Goal: Information Seeking & Learning: Check status

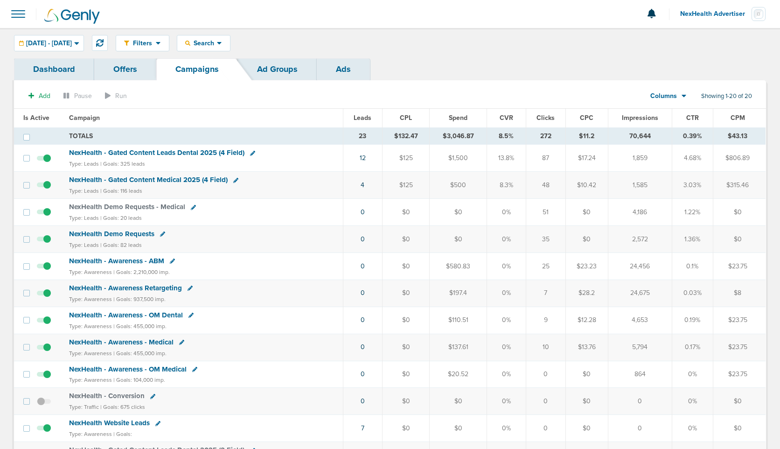
click at [360, 118] on span "Leads" at bounding box center [362, 118] width 18 height 8
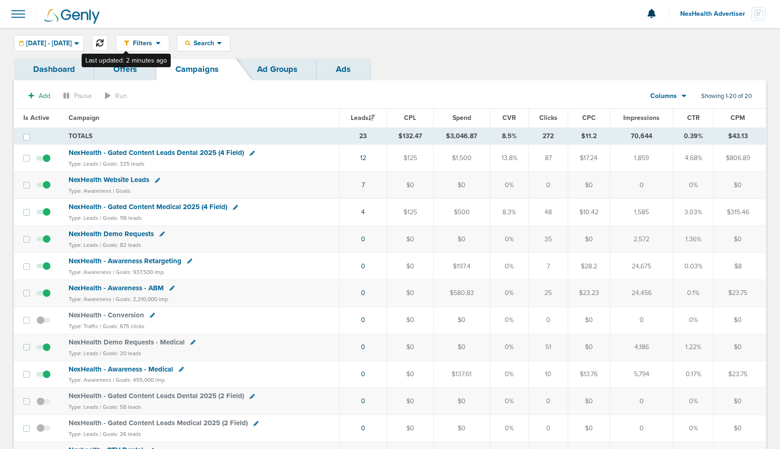
click at [104, 45] on icon at bounding box center [99, 42] width 7 height 7
click at [125, 181] on span "NexHealth Website Leads" at bounding box center [109, 179] width 81 height 8
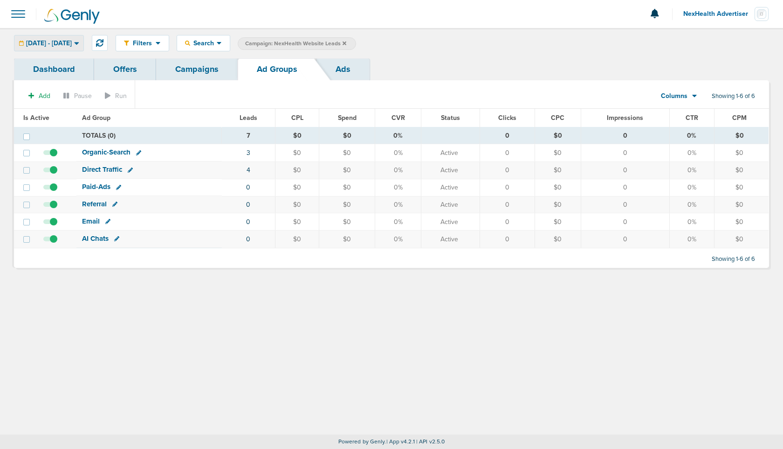
click at [65, 42] on span "[DATE] - [DATE]" at bounding box center [49, 43] width 46 height 7
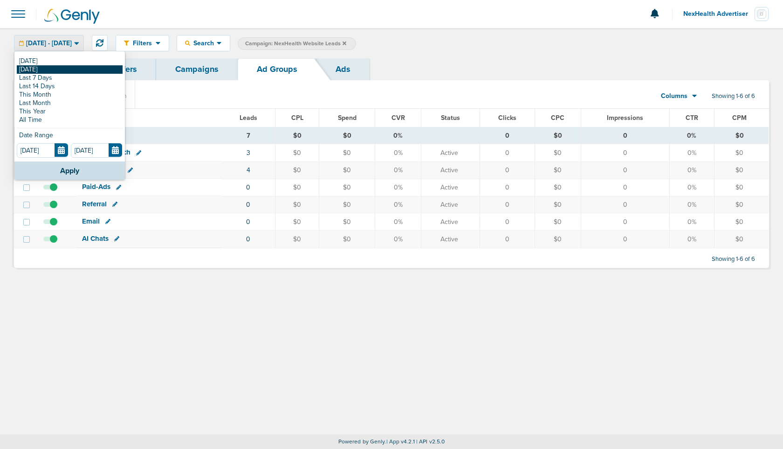
click at [46, 67] on link "[DATE]" at bounding box center [70, 69] width 106 height 8
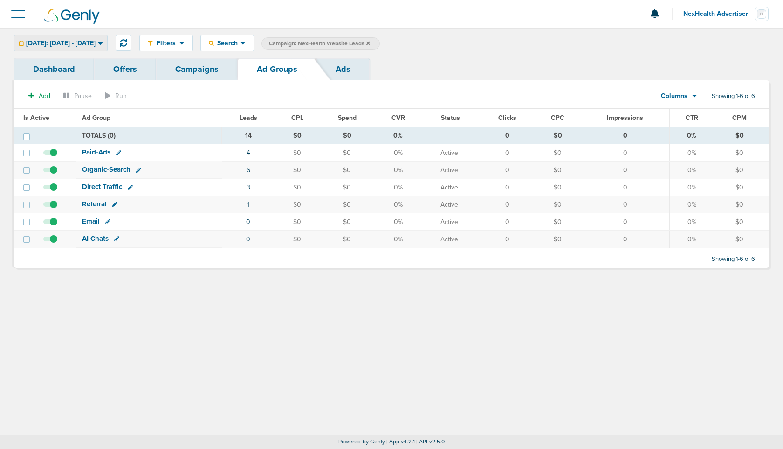
click at [96, 45] on span "Yesterday: 08.11.2025 - 08.11.2025" at bounding box center [60, 43] width 69 height 7
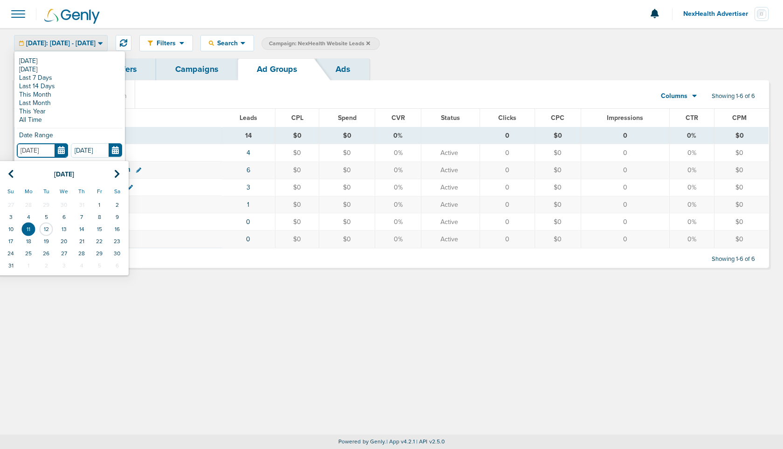
click at [62, 149] on input "08.11.2025" at bounding box center [42, 150] width 51 height 14
click at [8, 177] on icon at bounding box center [11, 173] width 6 height 9
click at [79, 231] on td "17" at bounding box center [82, 229] width 18 height 12
type input "07.17.2025"
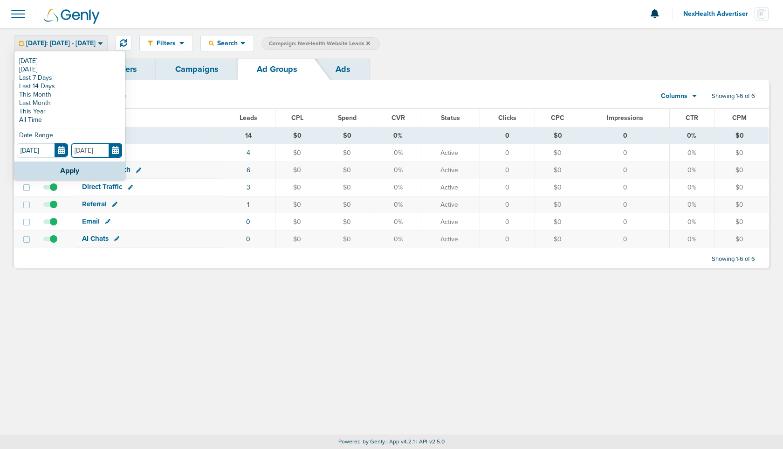
click at [111, 153] on input "08.11.2025" at bounding box center [96, 150] width 51 height 14
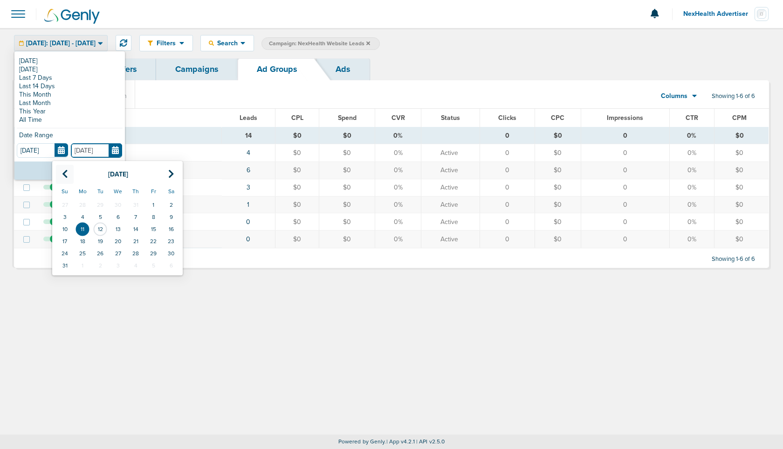
click at [61, 172] on th at bounding box center [65, 174] width 18 height 19
click at [135, 231] on td "17" at bounding box center [136, 229] width 18 height 12
type input "07.17.2025"
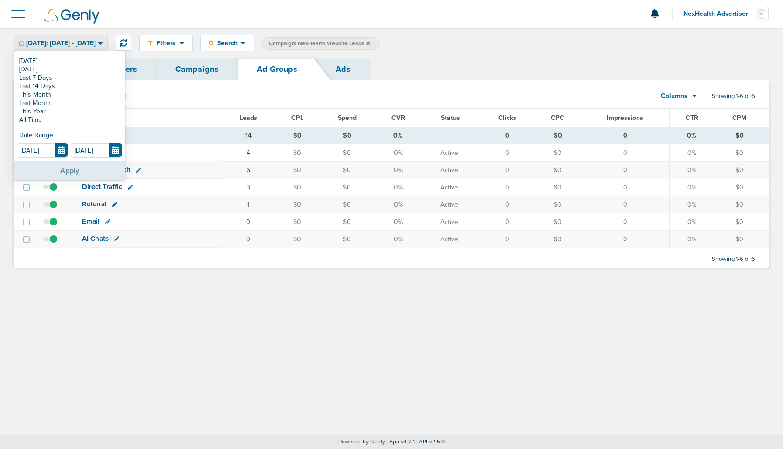
click at [70, 171] on button "Apply" at bounding box center [69, 170] width 111 height 18
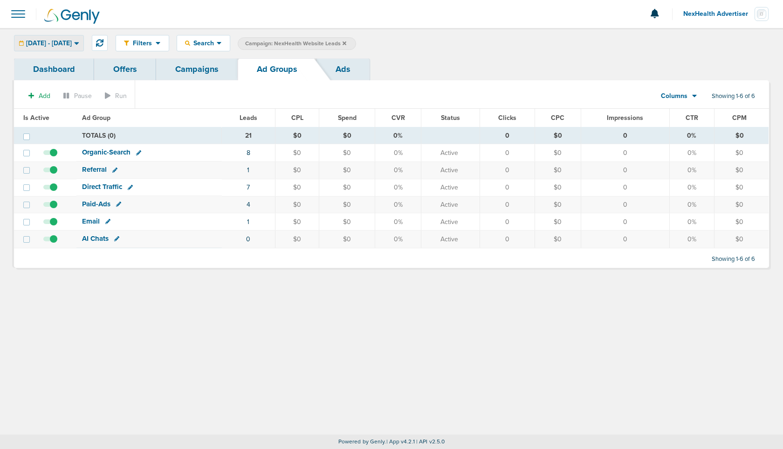
click at [72, 47] on span "07.17.2025 - 07.17.2025" at bounding box center [49, 43] width 46 height 7
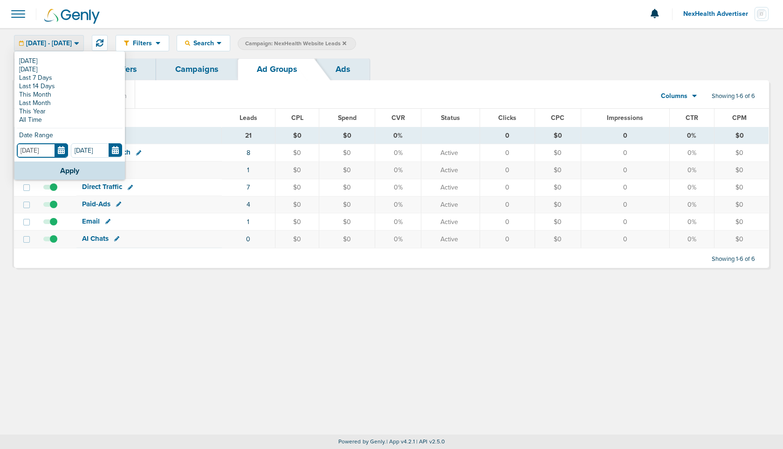
click at [58, 153] on input "07.17.2025" at bounding box center [42, 150] width 51 height 14
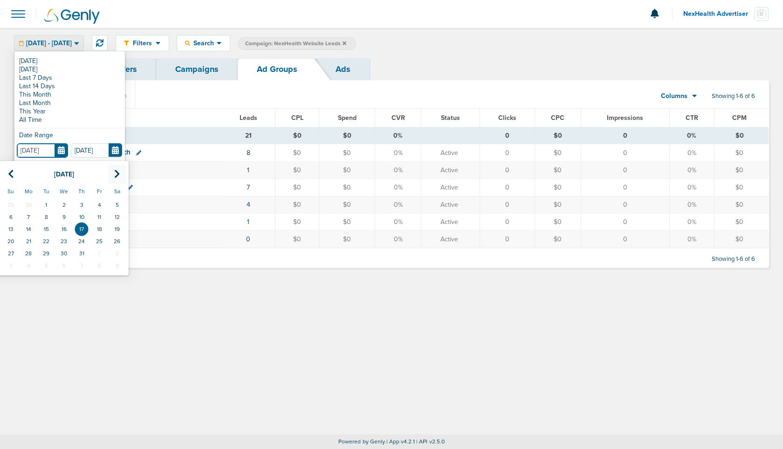
click at [117, 174] on icon at bounding box center [117, 173] width 6 height 9
click at [30, 215] on td "4" at bounding box center [29, 217] width 18 height 12
type input "08.04.2025"
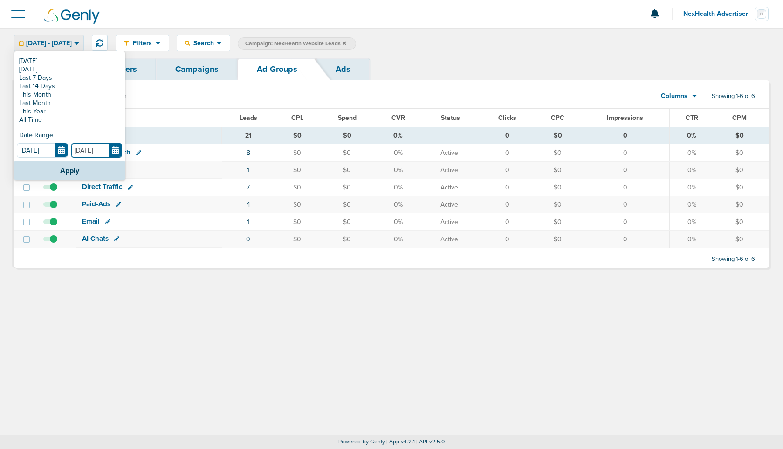
click at [117, 152] on input "07.17.2025" at bounding box center [96, 150] width 51 height 14
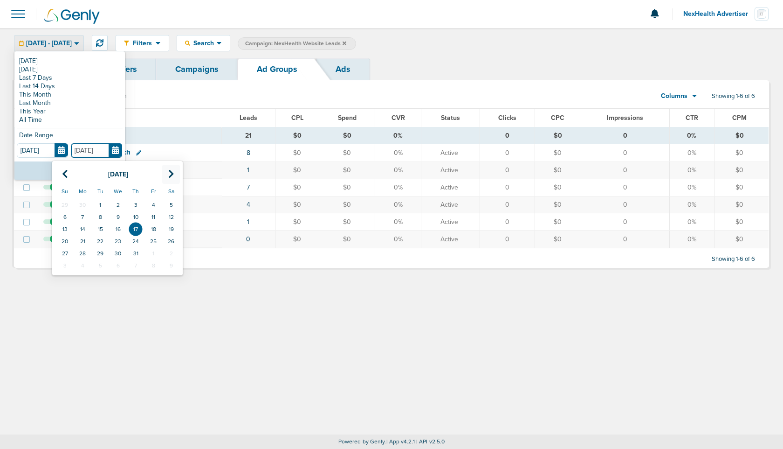
click at [173, 173] on icon at bounding box center [171, 173] width 6 height 9
click at [84, 214] on td "4" at bounding box center [83, 217] width 18 height 12
type input "08.04.2025"
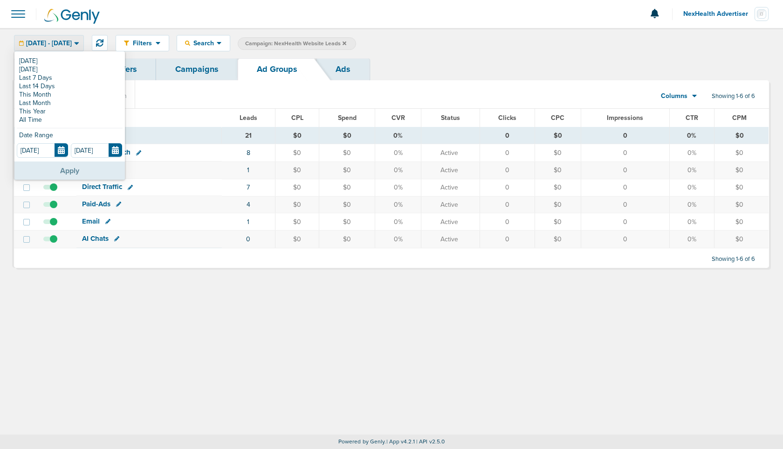
click at [77, 170] on button "Apply" at bounding box center [69, 170] width 111 height 18
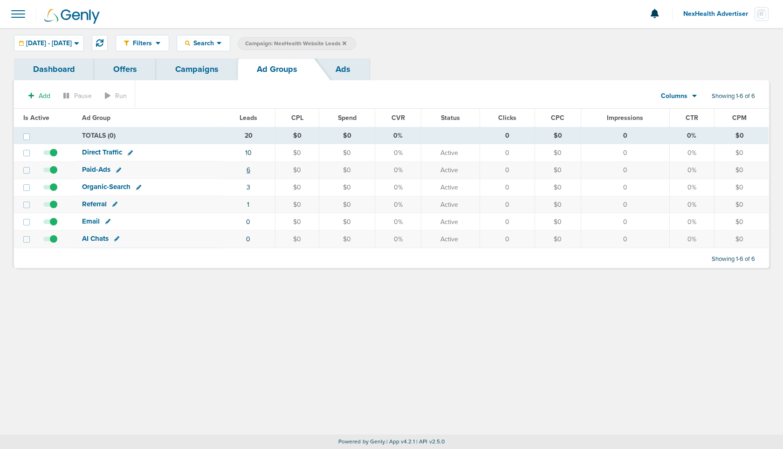
click at [249, 167] on link "6" at bounding box center [249, 170] width 4 height 8
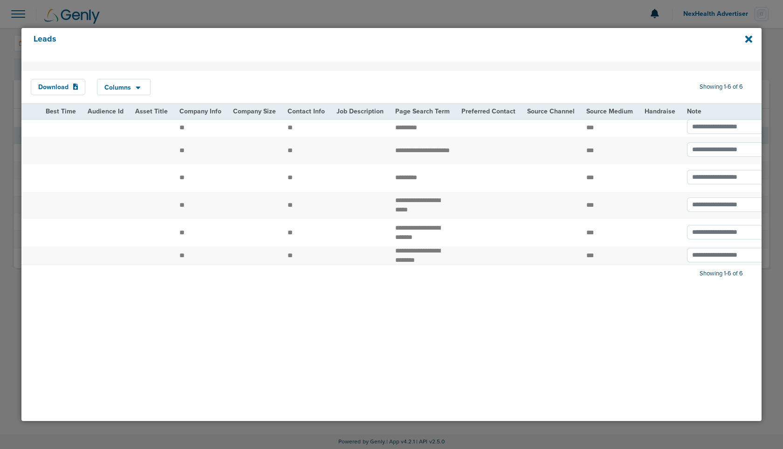
scroll to position [0, 1129]
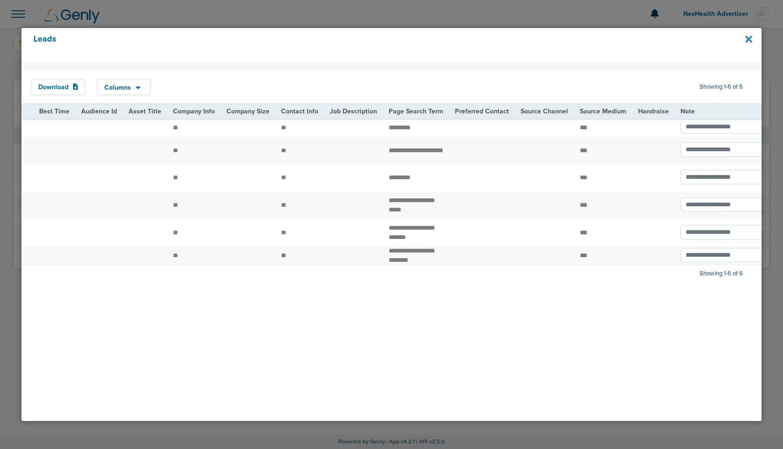
click at [749, 35] on icon at bounding box center [749, 39] width 7 height 10
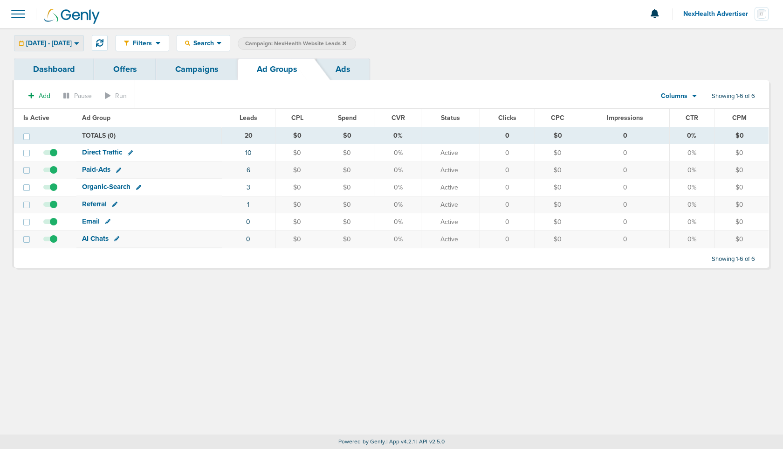
click at [71, 43] on span "08.04.2025 - 08.04.2025" at bounding box center [49, 43] width 46 height 7
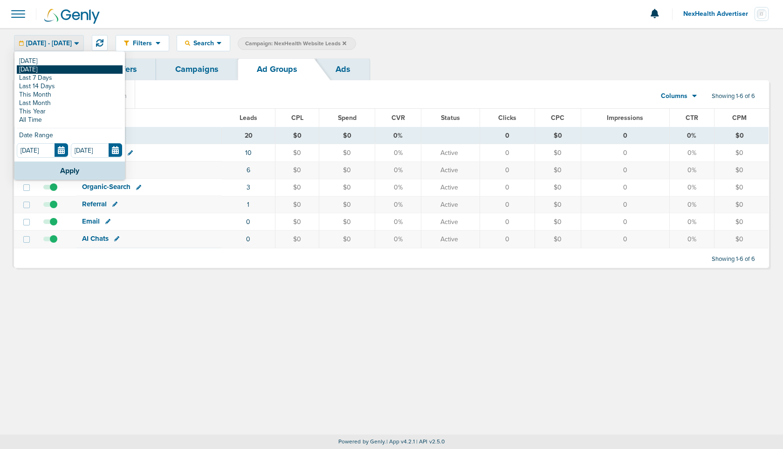
click at [59, 68] on link "[DATE]" at bounding box center [70, 69] width 106 height 8
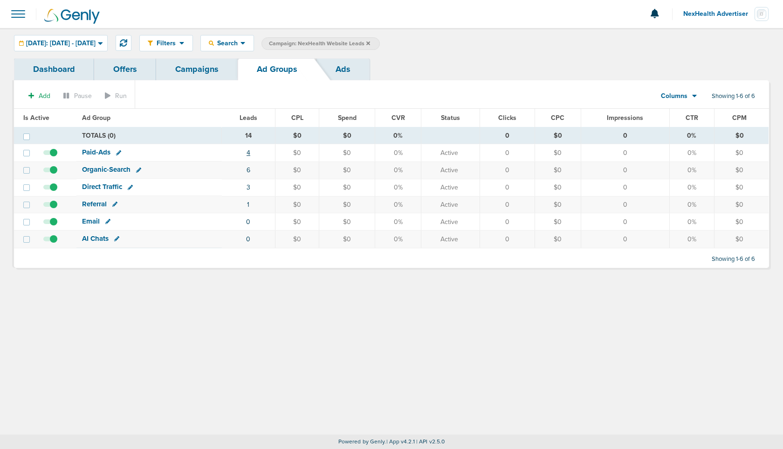
click at [250, 153] on link "4" at bounding box center [249, 153] width 4 height 8
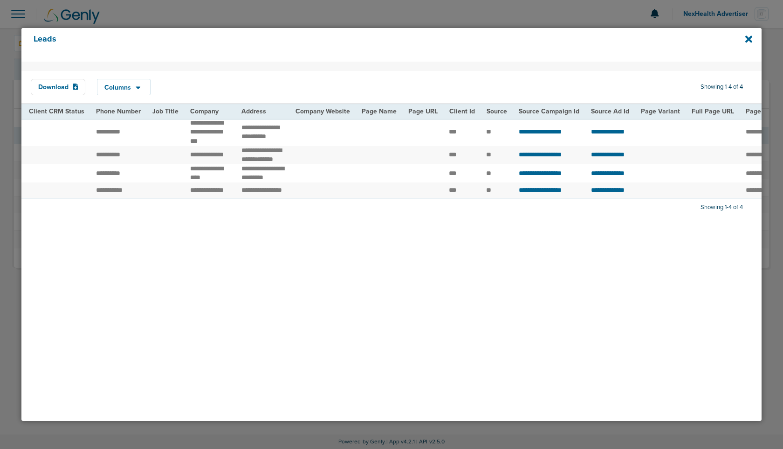
scroll to position [0, 143]
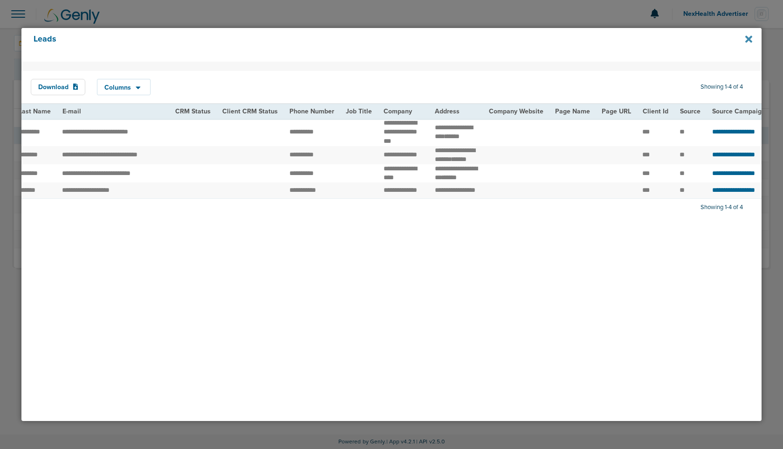
click at [751, 40] on icon at bounding box center [749, 39] width 7 height 7
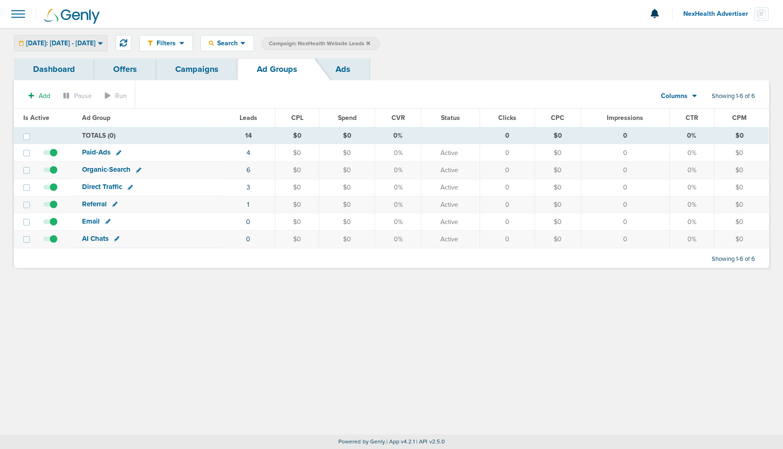
click at [107, 49] on div "Yesterday: 08.11.2025 - 08.11.2025" at bounding box center [60, 42] width 93 height 15
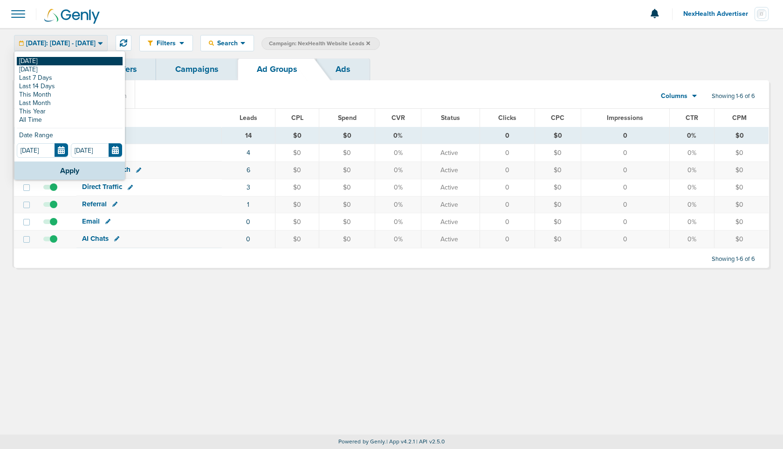
click at [79, 62] on link "[DATE]" at bounding box center [70, 61] width 106 height 8
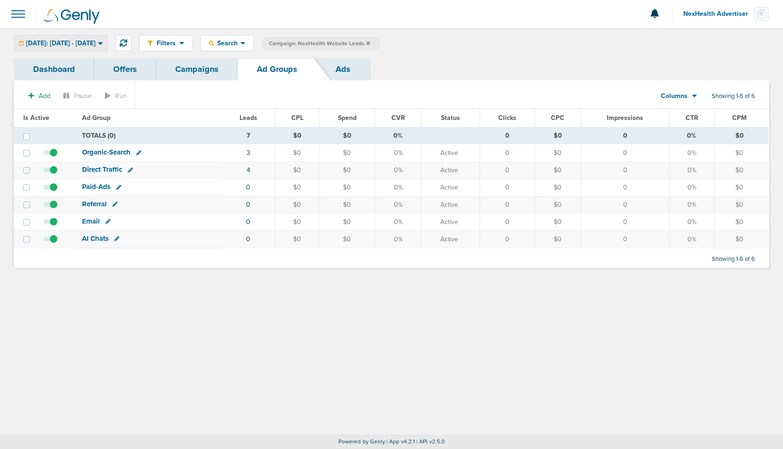
click at [86, 47] on div "Today: 08.12.2025 - 08.12.2025" at bounding box center [60, 42] width 93 height 15
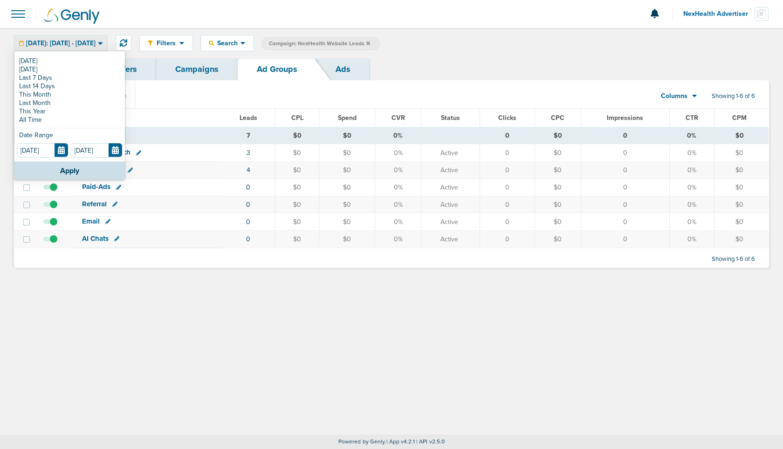
click at [184, 69] on link "Campaigns" at bounding box center [197, 69] width 82 height 22
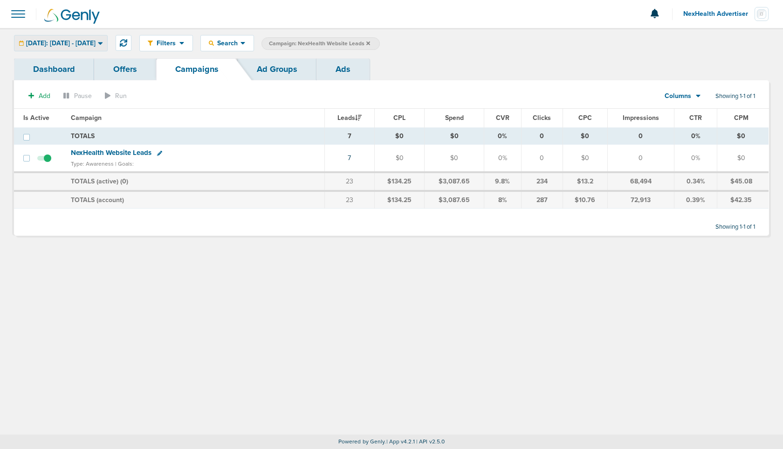
click at [96, 44] on span "Today: 08.12.2025 - 08.12.2025" at bounding box center [60, 43] width 69 height 7
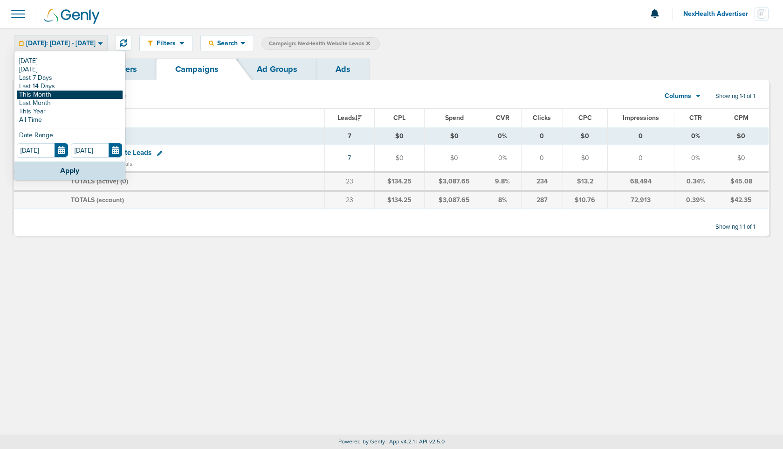
click at [64, 96] on link "This Month" at bounding box center [70, 94] width 106 height 8
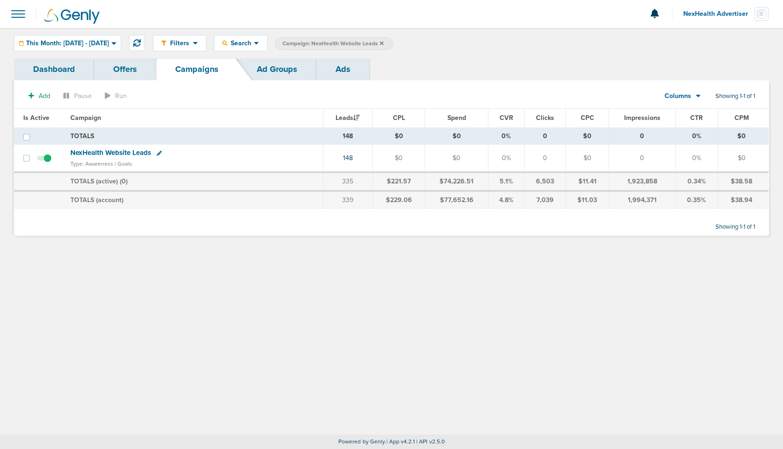
click at [384, 44] on icon at bounding box center [382, 44] width 4 height 6
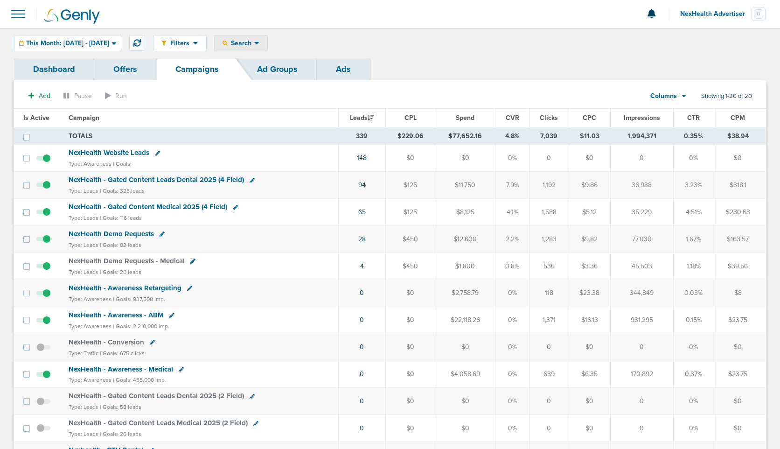
click at [254, 46] on span "Search" at bounding box center [241, 43] width 27 height 8
click at [265, 71] on link "Campaign" at bounding box center [261, 74] width 93 height 12
select select "cmpName"
type input "medical"
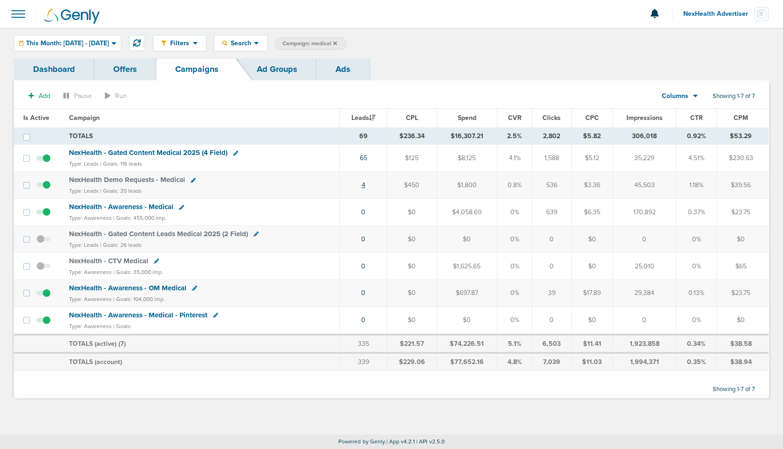
click at [365, 184] on link "4" at bounding box center [364, 185] width 4 height 8
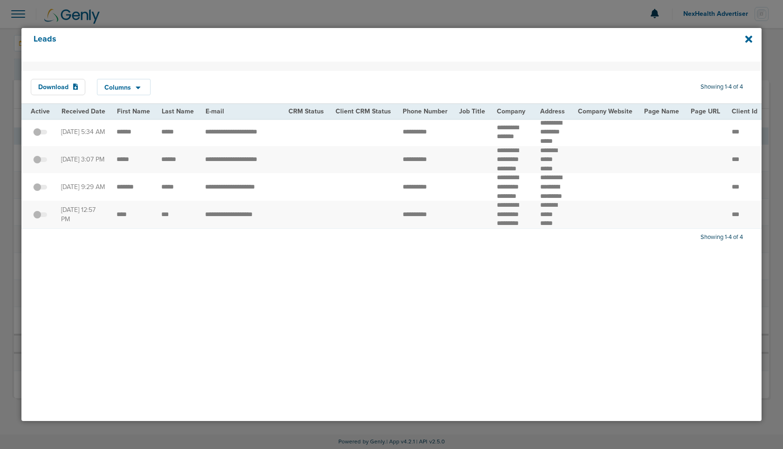
scroll to position [0, 0]
click at [748, 36] on icon at bounding box center [749, 39] width 7 height 10
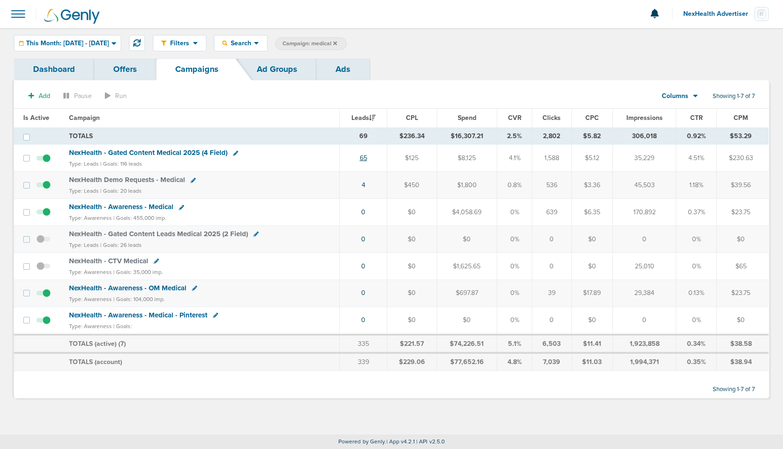
click at [366, 156] on link "65" at bounding box center [363, 158] width 7 height 8
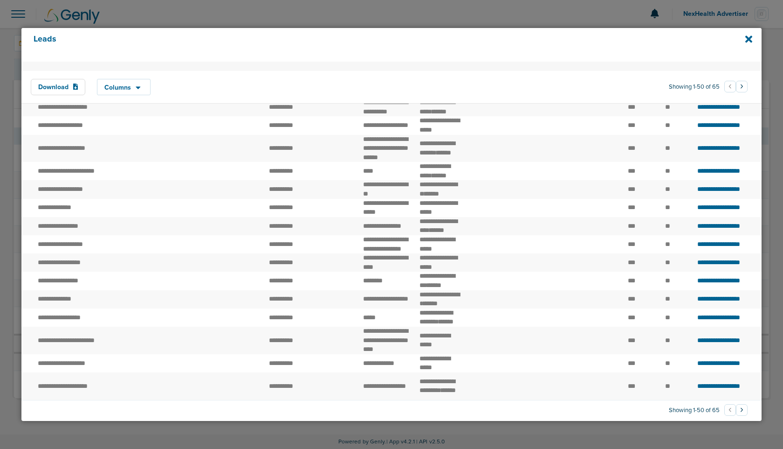
scroll to position [1047, 0]
click at [748, 41] on icon at bounding box center [749, 39] width 7 height 7
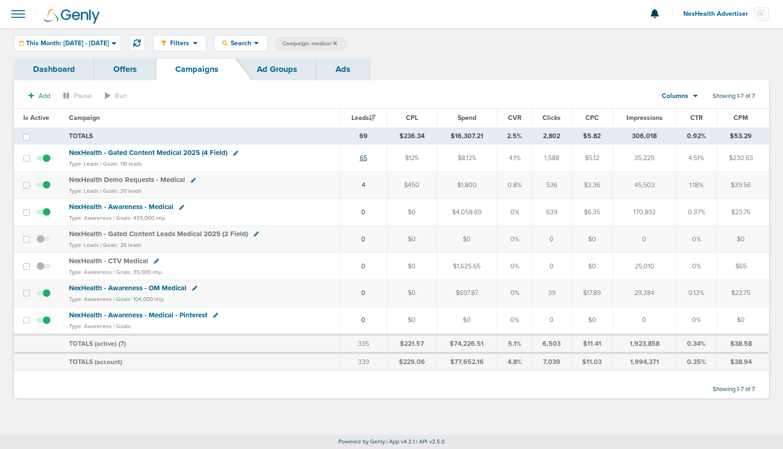
click at [367, 155] on link "65" at bounding box center [363, 158] width 7 height 8
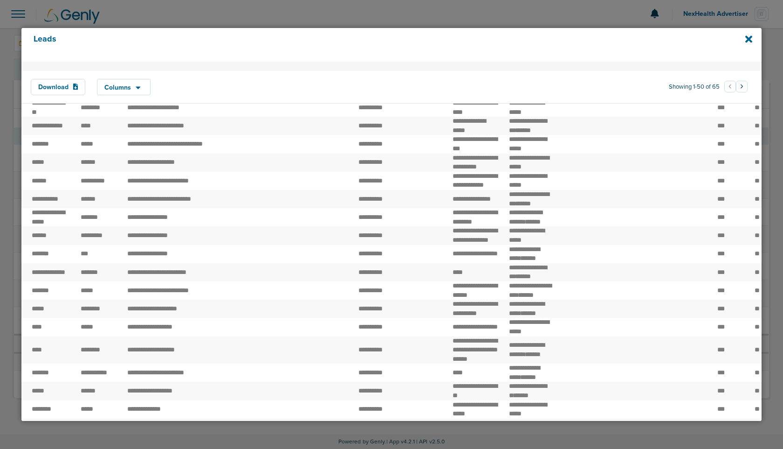
scroll to position [0, 0]
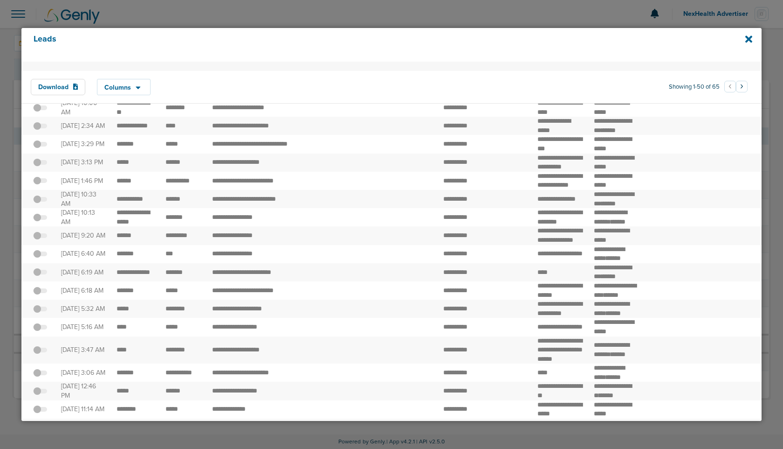
click at [41, 39] on div at bounding box center [40, 34] width 19 height 9
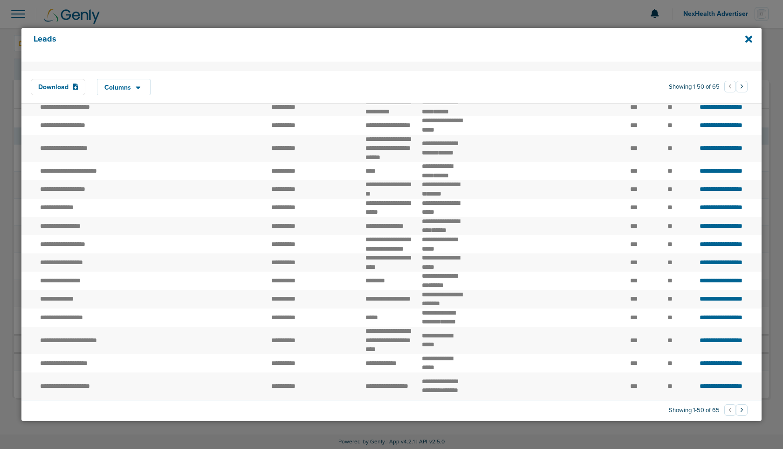
scroll to position [1047, 0]
click at [748, 41] on icon at bounding box center [749, 39] width 7 height 7
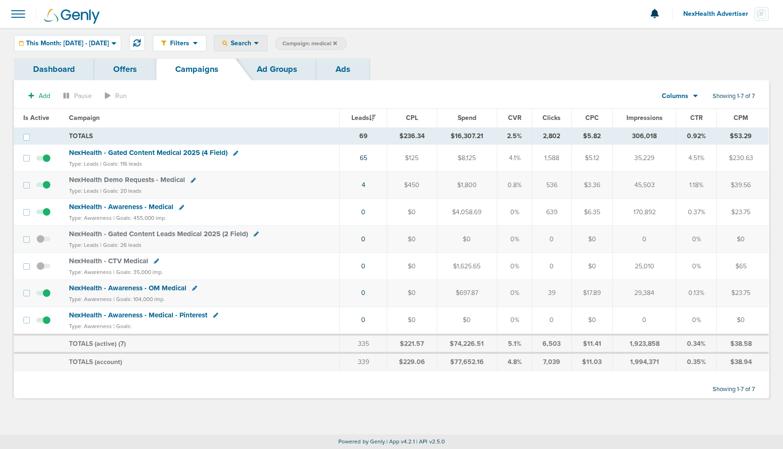
click at [267, 38] on div "Search" at bounding box center [241, 42] width 53 height 15
click at [281, 75] on link "Campaign" at bounding box center [261, 74] width 93 height 12
select select "cmpName"
type input "demo"
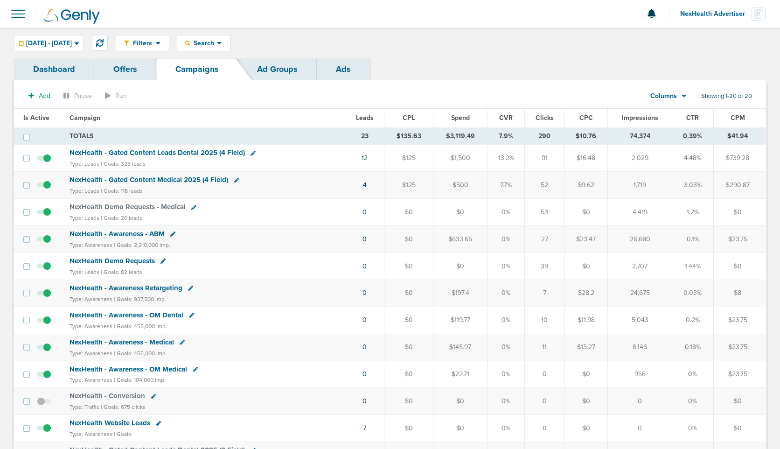
click at [702, 14] on span "NexHealth Advertiser" at bounding box center [715, 14] width 71 height 7
click at [690, 35] on link "Sign Out" at bounding box center [718, 41] width 93 height 12
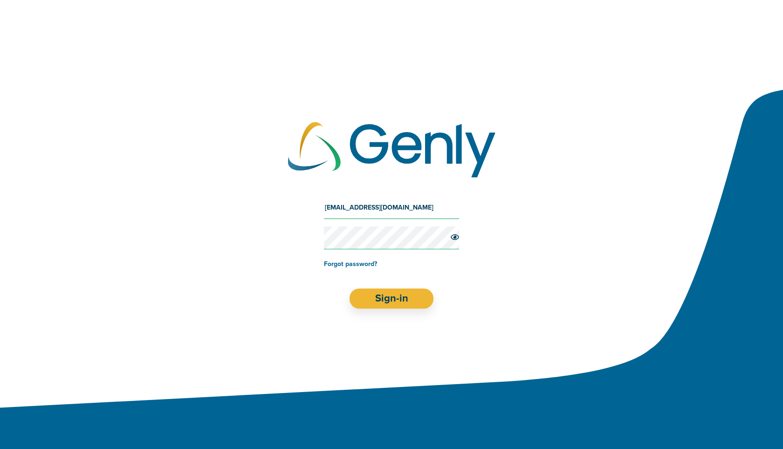
click at [353, 219] on input "[EMAIL_ADDRESS][DOMAIN_NAME]" at bounding box center [391, 207] width 135 height 22
click at [354, 209] on input "[EMAIL_ADDRESS][DOMAIN_NAME]" at bounding box center [391, 207] width 135 height 22
type input "[EMAIL_ADDRESS][DOMAIN_NAME]"
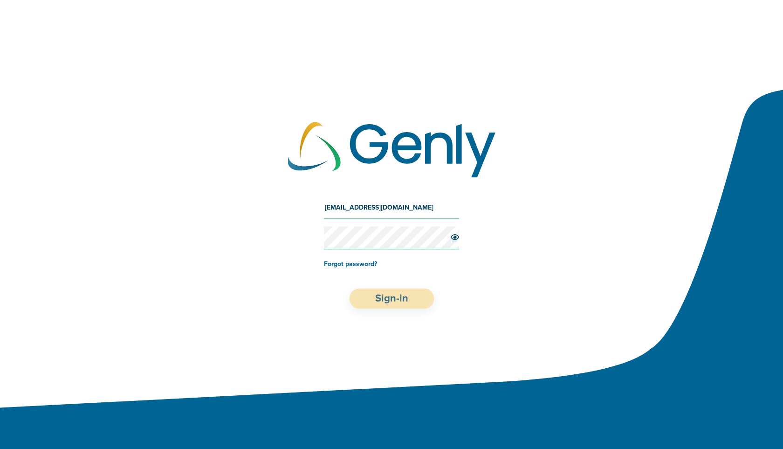
click at [400, 290] on button "Sign-in" at bounding box center [392, 298] width 84 height 20
